Goal: Information Seeking & Learning: Find specific fact

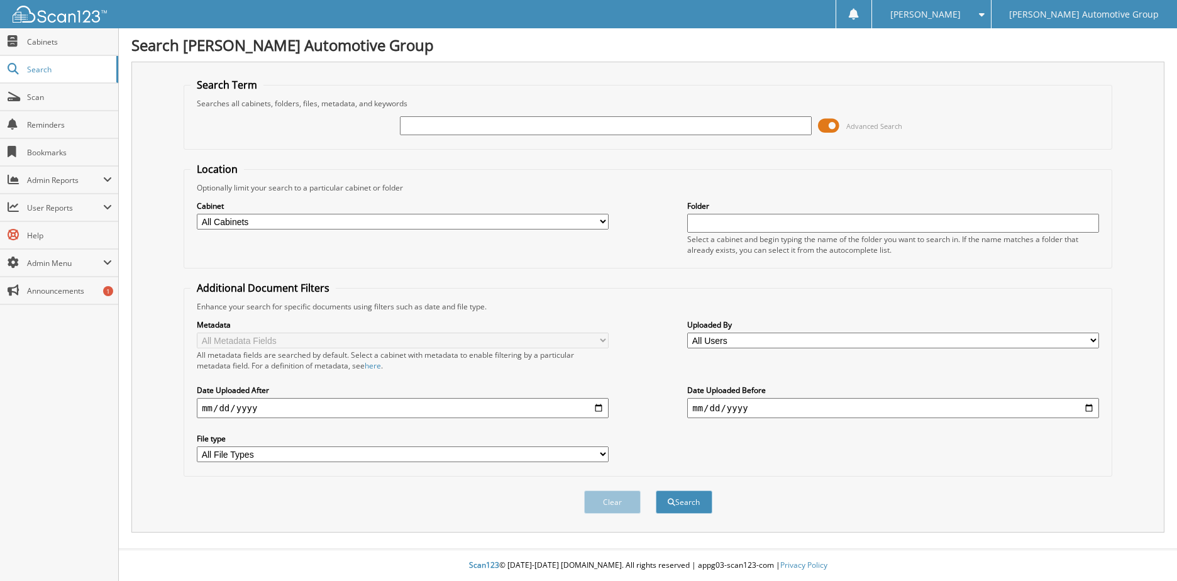
click at [528, 130] on input "text" at bounding box center [606, 125] width 412 height 19
type input "davie blackmon"
click at [656, 491] on button "Search" at bounding box center [684, 502] width 57 height 23
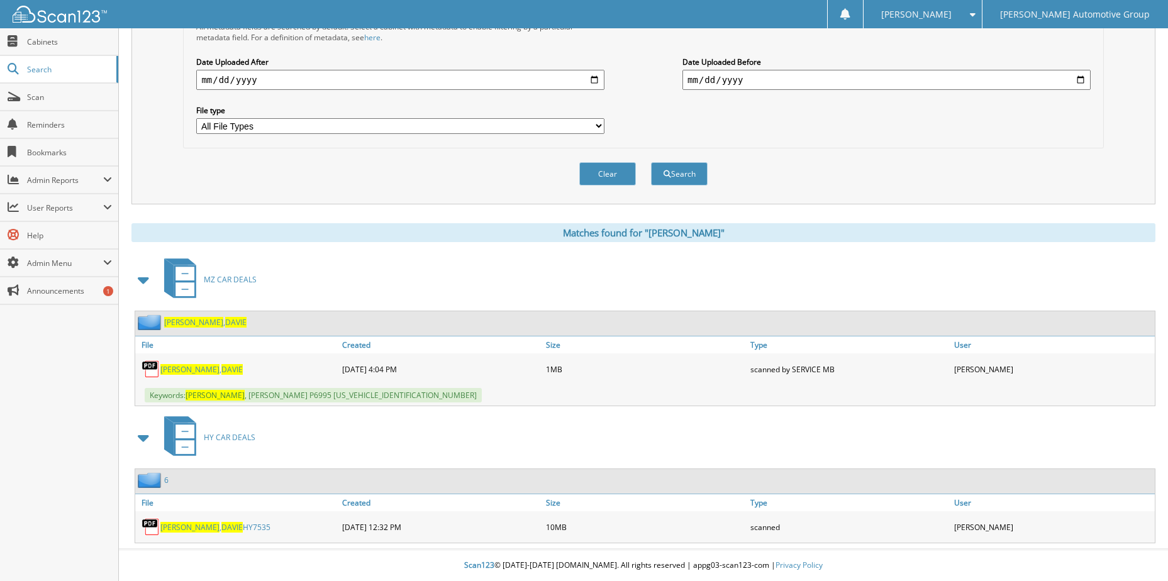
scroll to position [329, 0]
click at [221, 531] on span "DAVIE" at bounding box center [231, 527] width 21 height 11
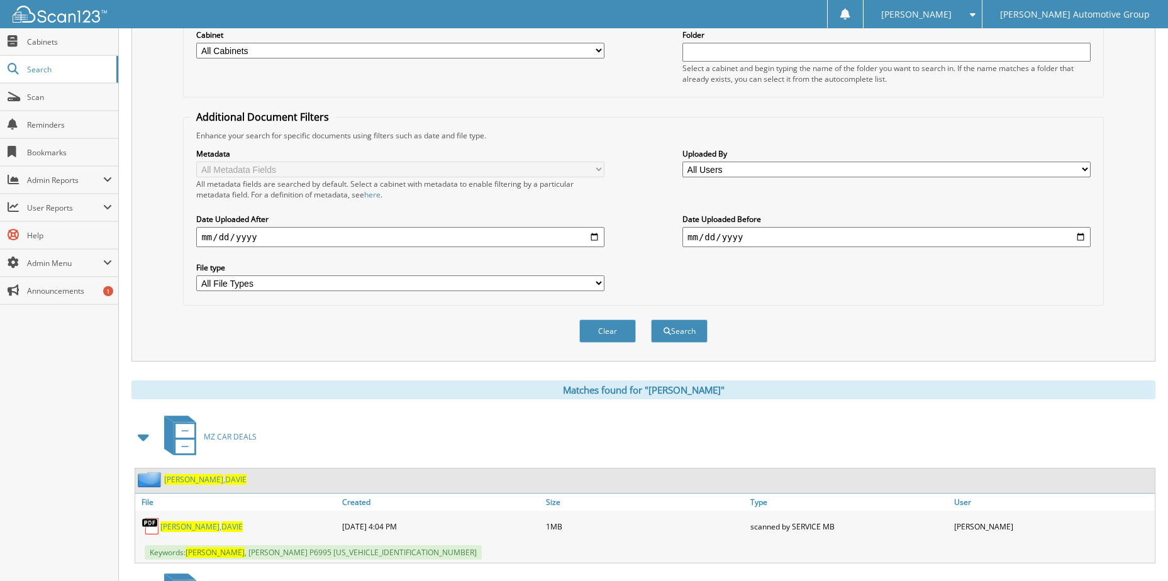
scroll to position [0, 0]
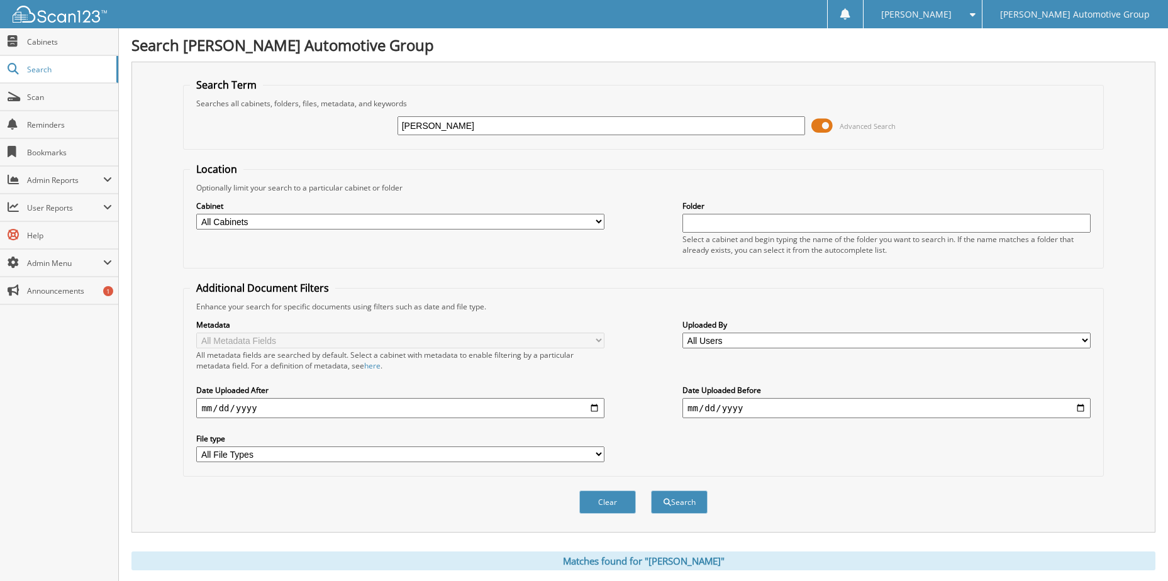
drag, startPoint x: 509, startPoint y: 116, endPoint x: 325, endPoint y: 130, distance: 184.8
click at [325, 130] on div "davie blackmon Advanced Search" at bounding box center [643, 126] width 906 height 34
drag, startPoint x: 543, startPoint y: 130, endPoint x: 180, endPoint y: 135, distance: 362.3
click at [180, 135] on div "Search Term Searches all cabinets, folders, files, metadata, and keywords davie…" at bounding box center [643, 297] width 1024 height 471
type input "KIMBERLY BOYD"
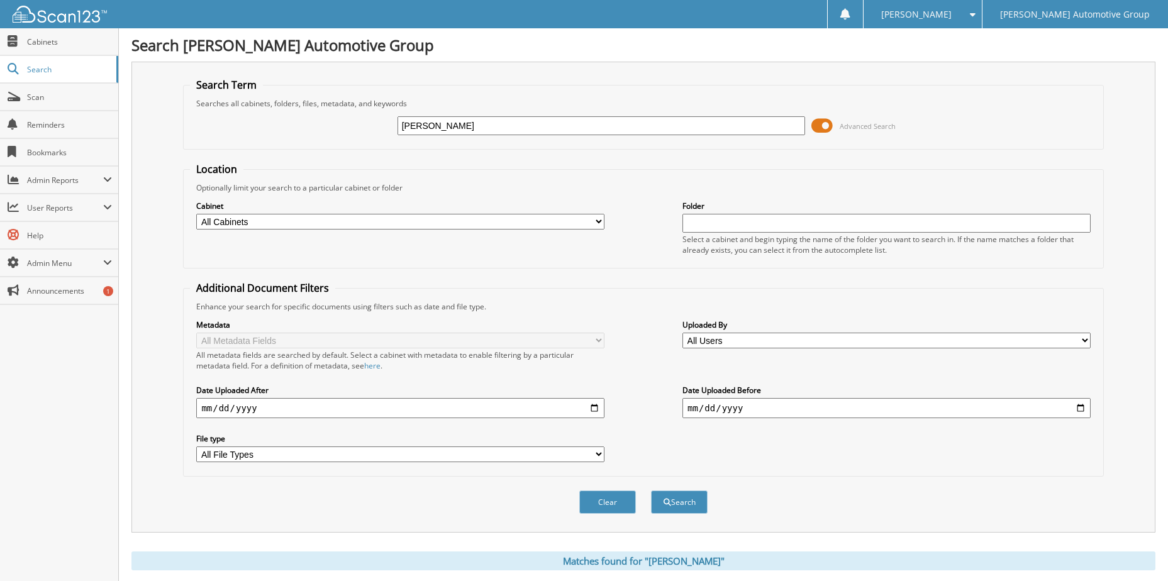
click at [651, 491] on button "Search" at bounding box center [679, 502] width 57 height 23
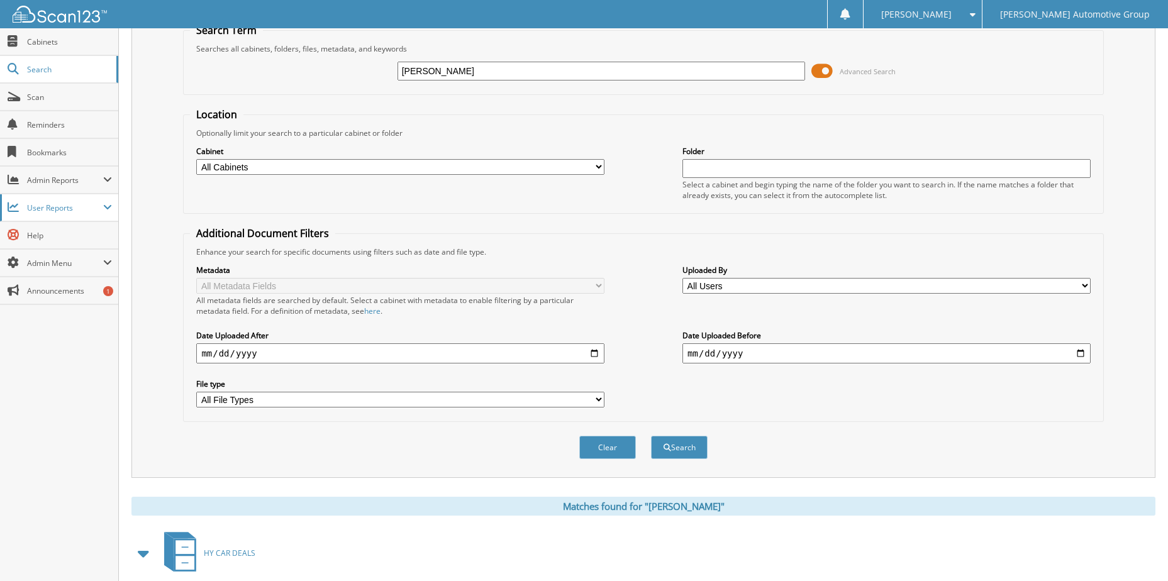
scroll to position [171, 0]
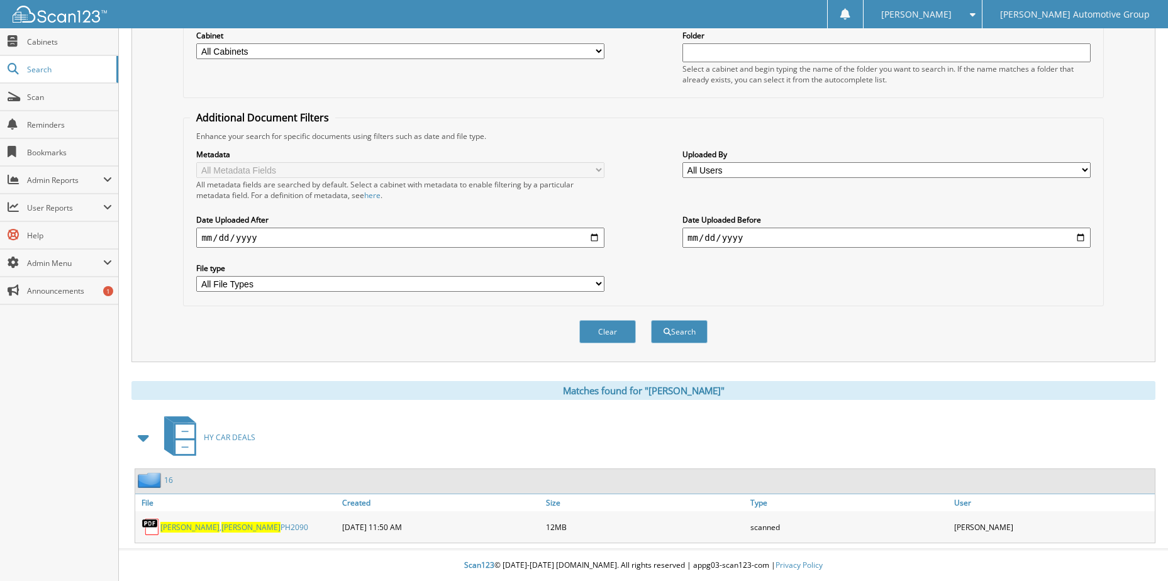
click at [221, 529] on span "[PERSON_NAME]" at bounding box center [250, 527] width 59 height 11
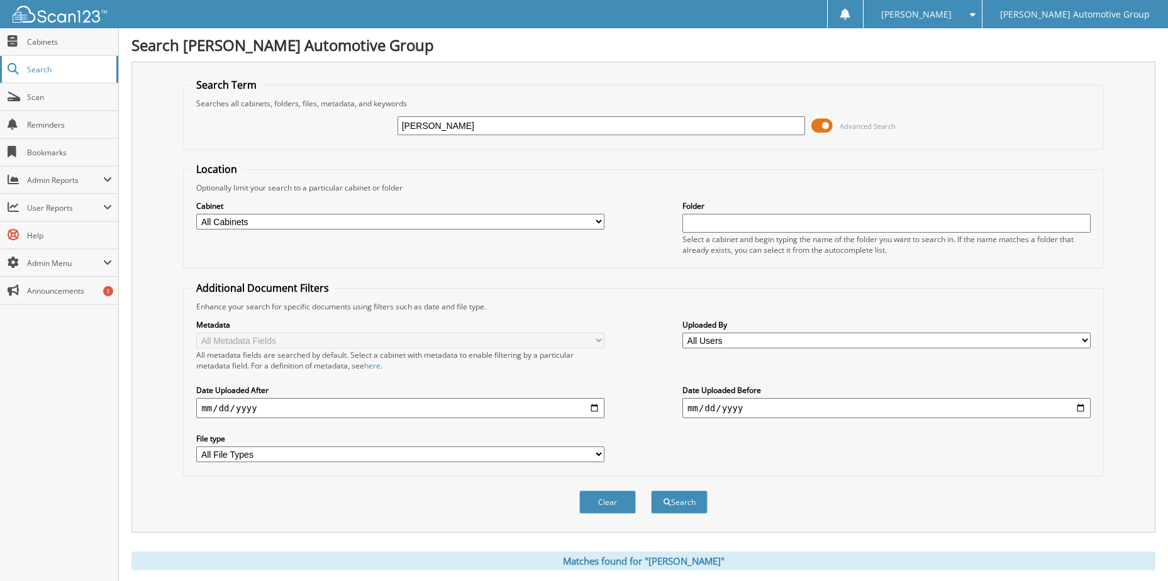
click at [41, 71] on span "Search" at bounding box center [68, 69] width 83 height 11
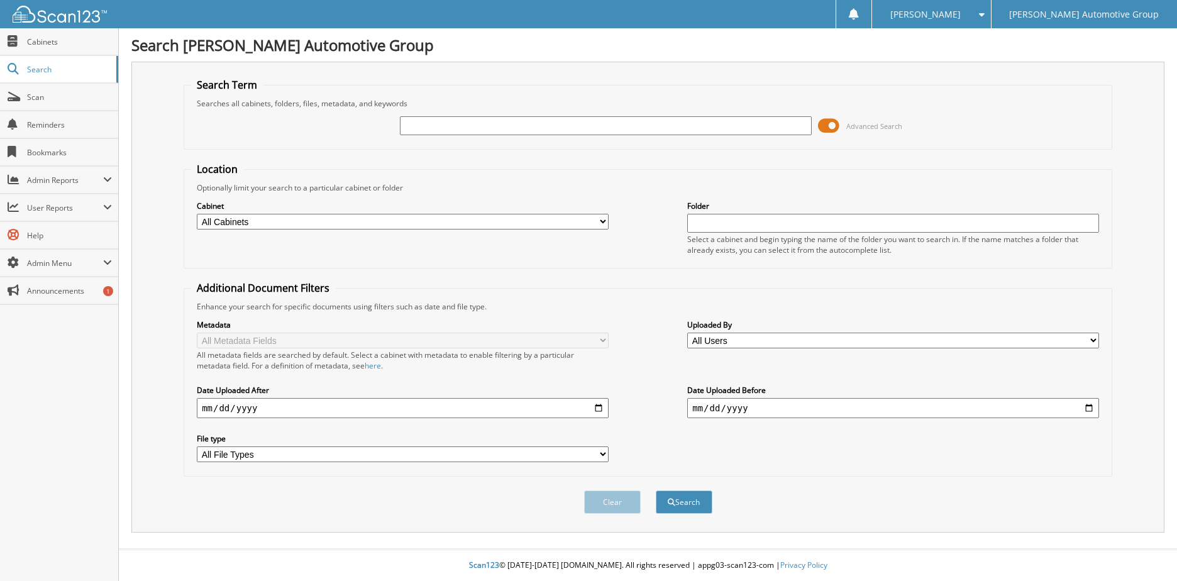
click at [473, 129] on input "text" at bounding box center [606, 125] width 412 height 19
type input "BOYD, K"
click at [656, 491] on button "Search" at bounding box center [684, 502] width 57 height 23
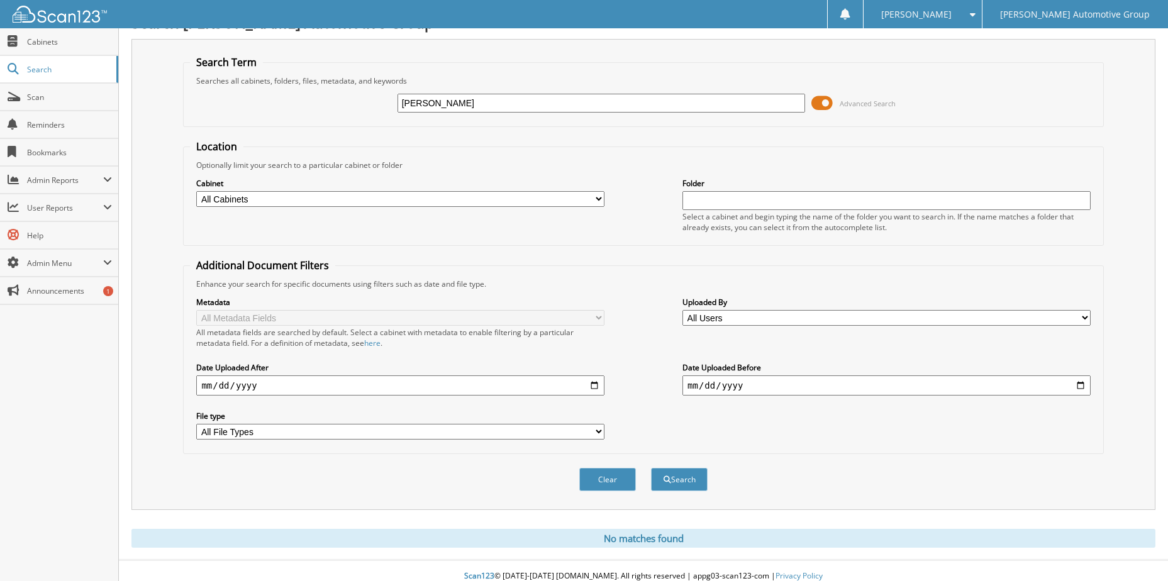
scroll to position [34, 0]
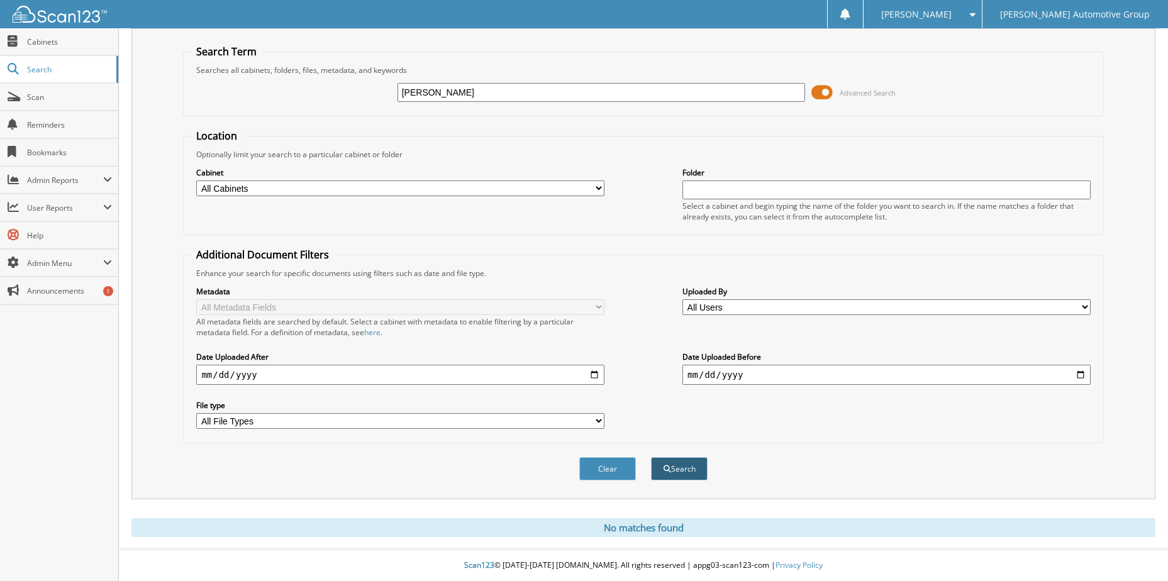
click at [673, 472] on button "Search" at bounding box center [679, 468] width 57 height 23
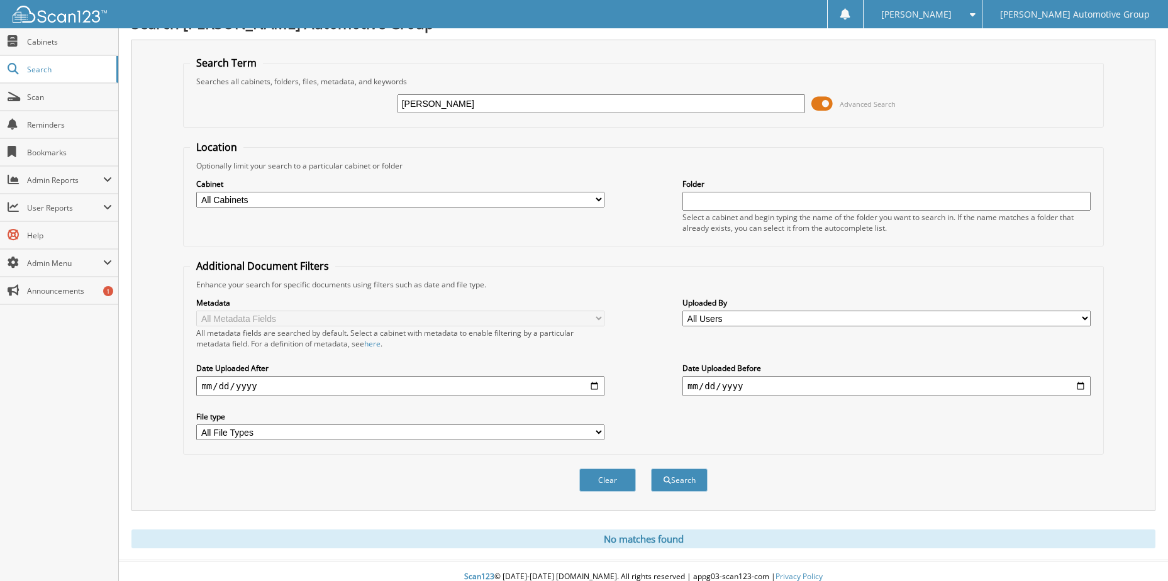
scroll to position [34, 0]
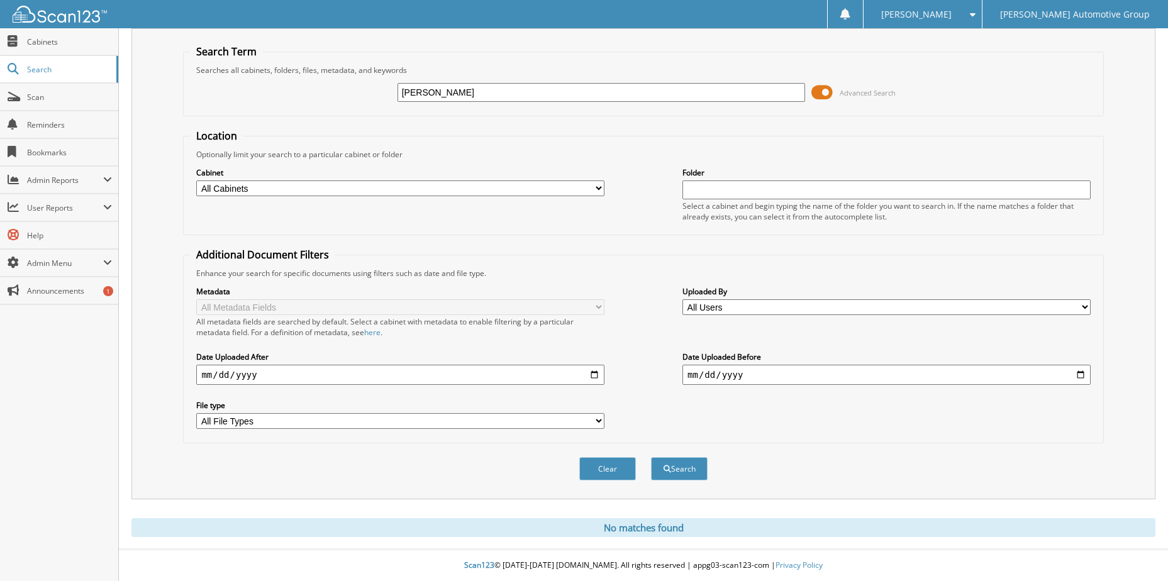
drag, startPoint x: 473, startPoint y: 88, endPoint x: 328, endPoint y: 98, distance: 145.6
click at [328, 98] on div "[PERSON_NAME] Advanced Search" at bounding box center [643, 92] width 906 height 34
type input "[PERSON_NAME]"
click at [651, 457] on button "Search" at bounding box center [679, 468] width 57 height 23
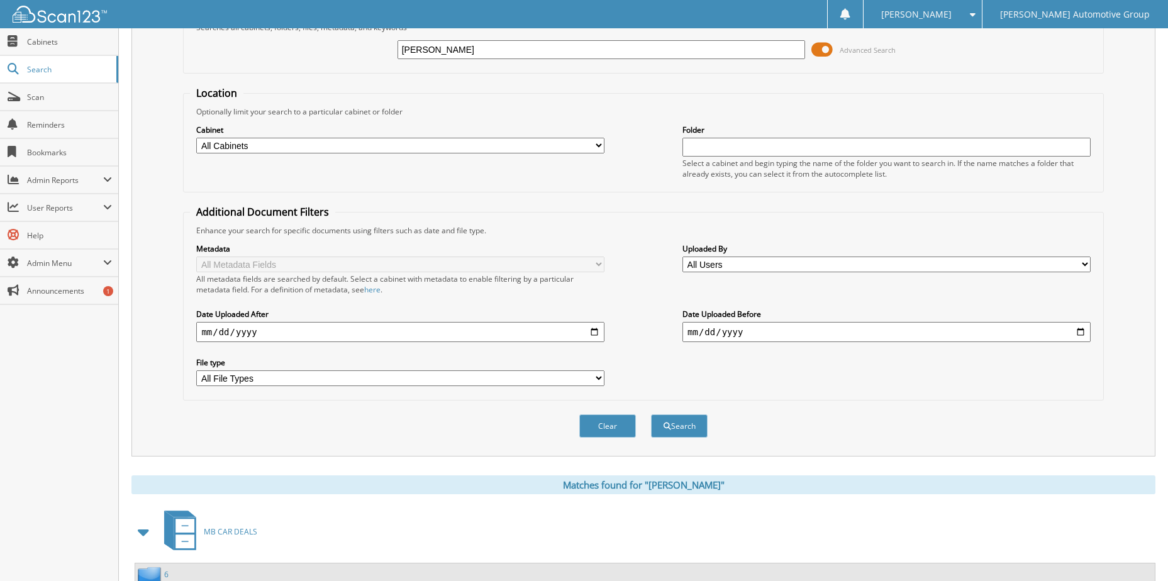
scroll to position [171, 0]
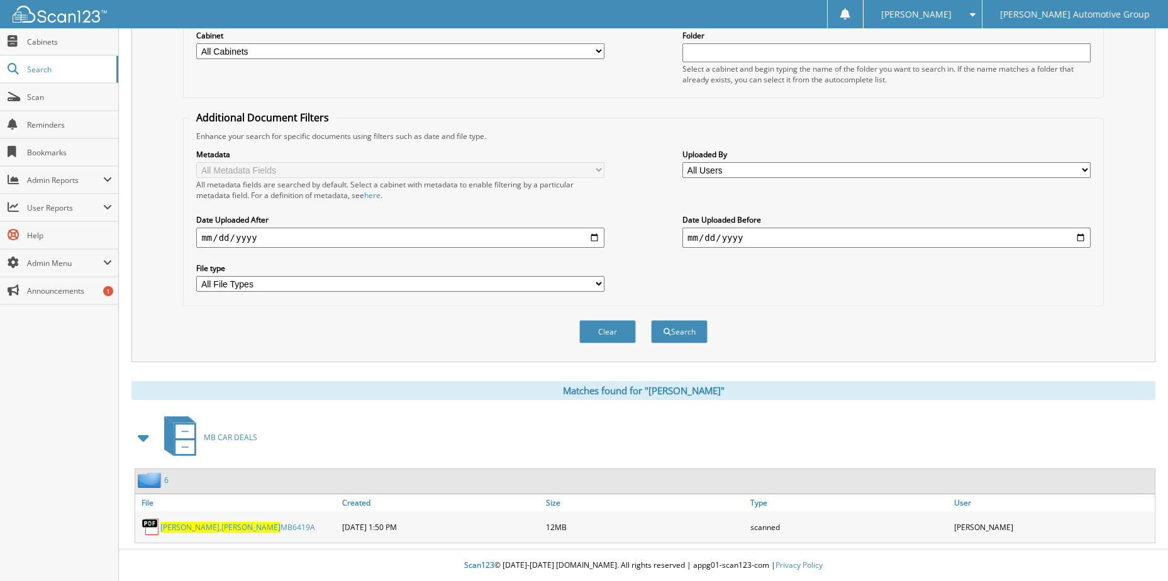
click at [190, 528] on span "FONDREN" at bounding box center [189, 527] width 59 height 11
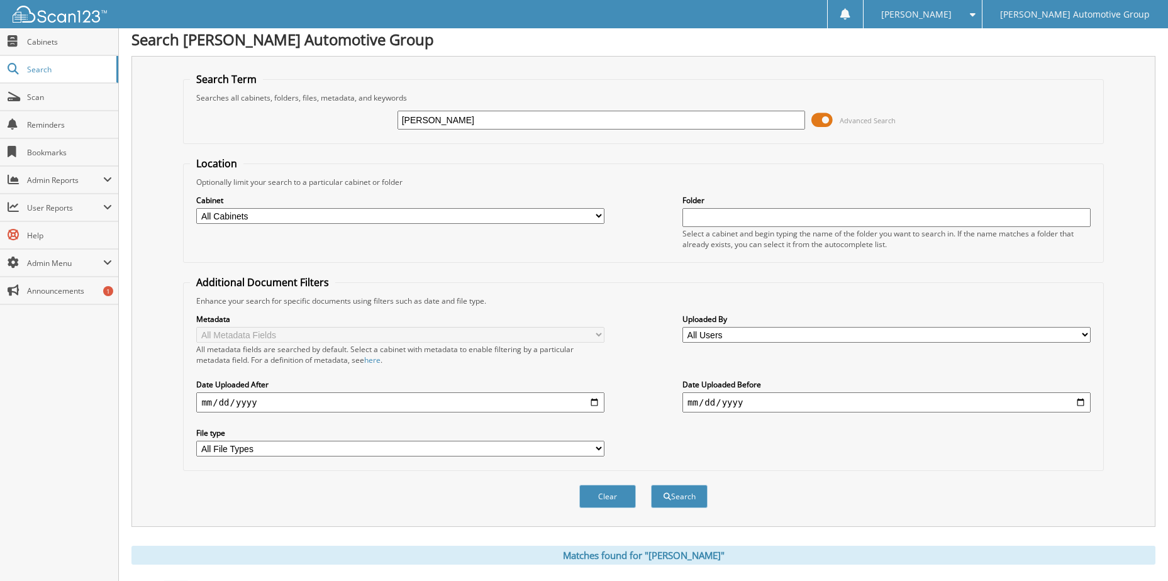
scroll to position [0, 0]
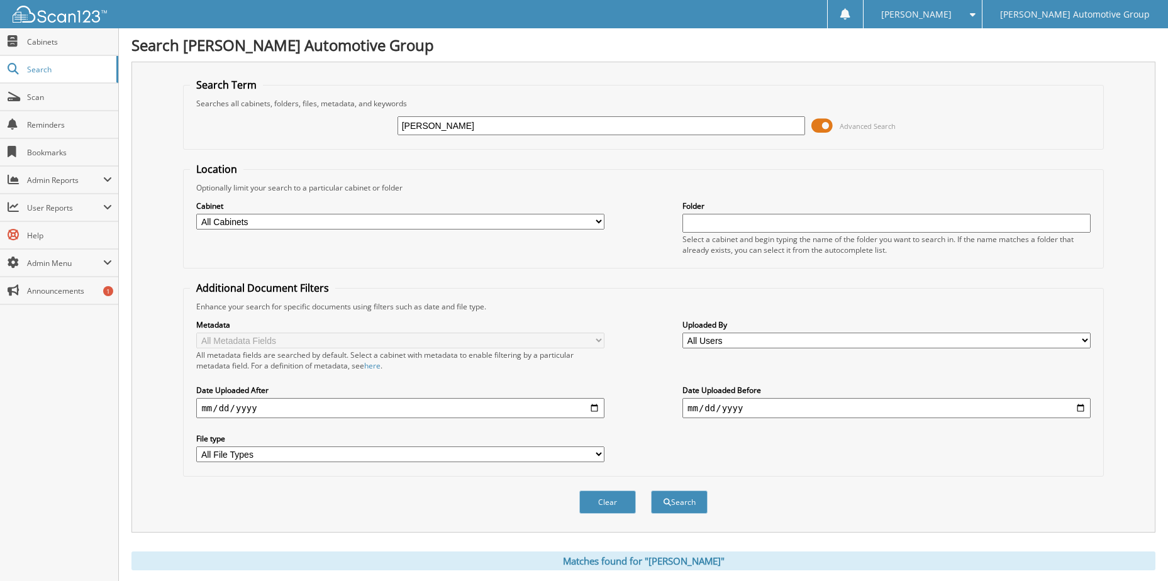
drag, startPoint x: 474, startPoint y: 131, endPoint x: 233, endPoint y: 147, distance: 242.0
click at [233, 147] on fieldset "Search Term Searches all cabinets, folders, files, metadata, and keywords jayle…" at bounding box center [643, 114] width 920 height 72
type input "RICARDER"
click at [651, 491] on button "Search" at bounding box center [679, 502] width 57 height 23
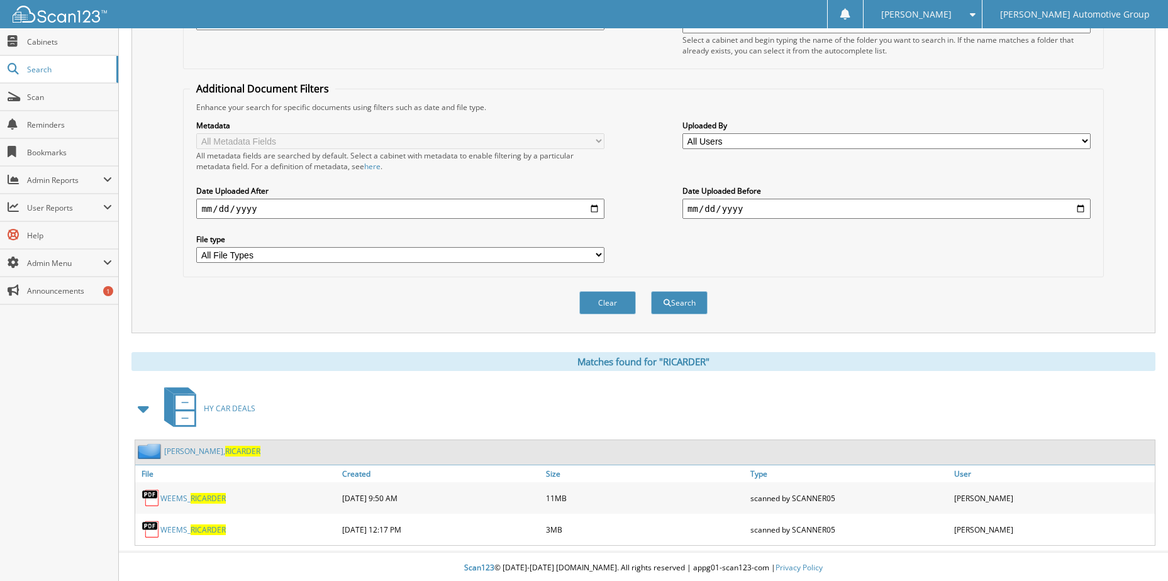
scroll to position [203, 0]
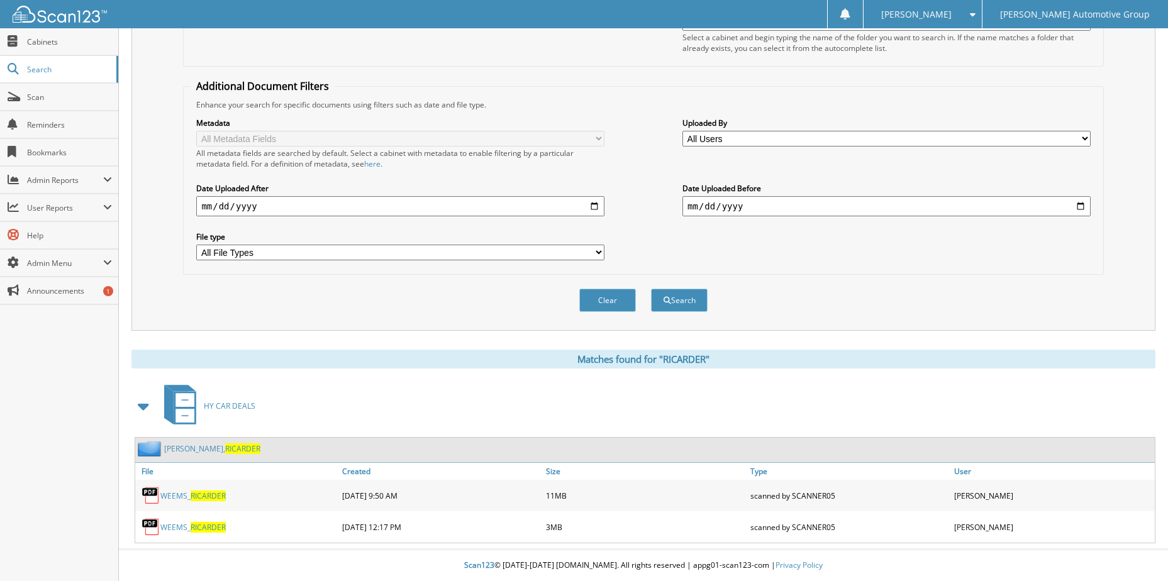
click at [225, 447] on span "RICARDER" at bounding box center [242, 448] width 35 height 11
